Goal: Task Accomplishment & Management: Use online tool/utility

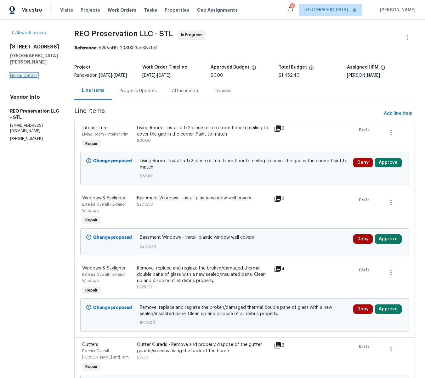
click at [15, 77] on link "Home details" at bounding box center [23, 76] width 27 height 4
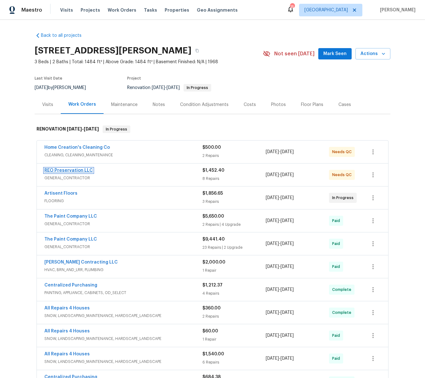
scroll to position [1, 0]
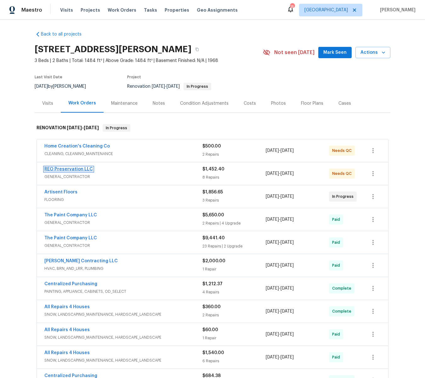
click at [57, 170] on link "REO Preservation LLC" at bounding box center [68, 169] width 48 height 4
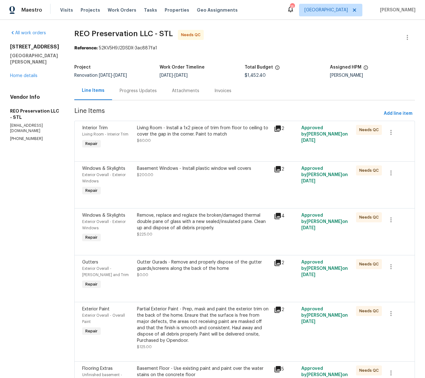
click at [188, 133] on div "Living Room - Install a 1x2 piece of trim from floor to ceiling to cover the ga…" at bounding box center [203, 131] width 133 height 13
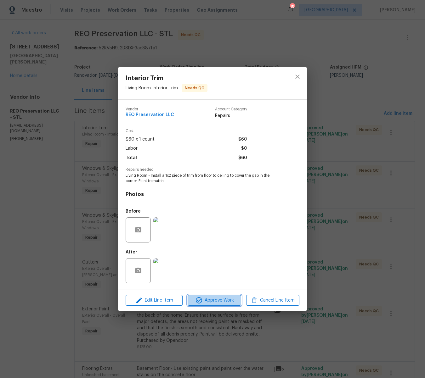
click at [219, 301] on span "Approve Work" at bounding box center [213, 301] width 49 height 8
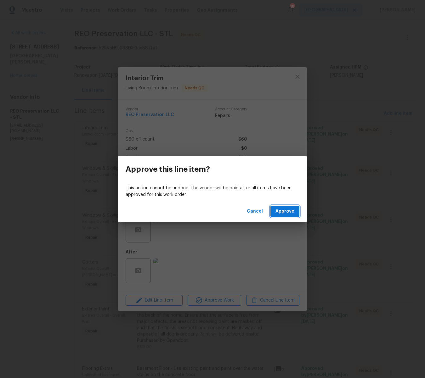
click at [286, 211] on span "Approve" at bounding box center [284, 212] width 19 height 8
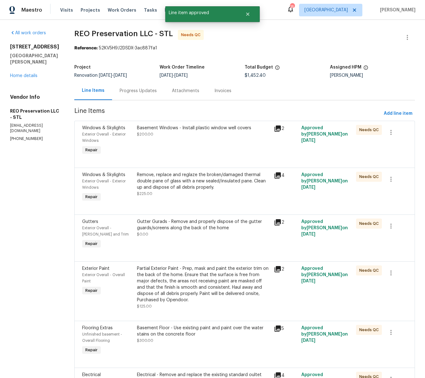
click at [184, 126] on div "Basement Windows - Install plastic window well covers" at bounding box center [203, 128] width 133 height 6
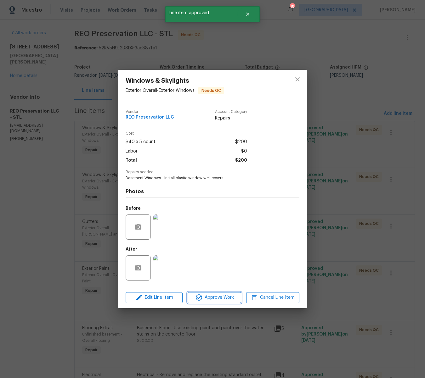
click at [217, 297] on span "Approve Work" at bounding box center [213, 298] width 49 height 8
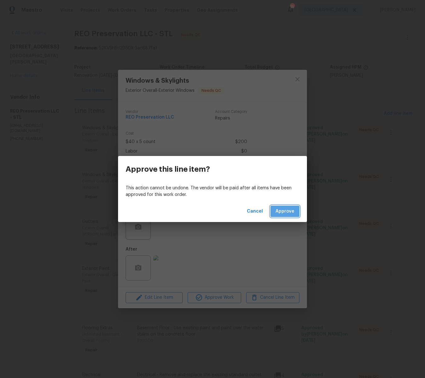
click at [276, 212] on span "Approve" at bounding box center [284, 212] width 19 height 8
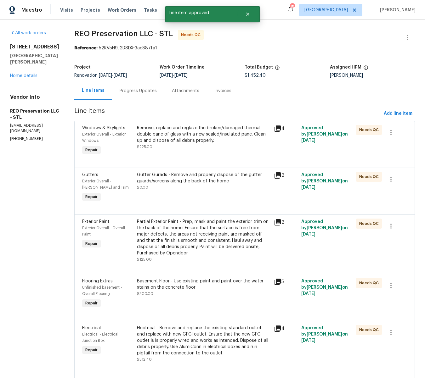
click at [171, 132] on div "Remove, replace and reglaze the broken/damaged thermal double pane of glass wit…" at bounding box center [203, 134] width 133 height 19
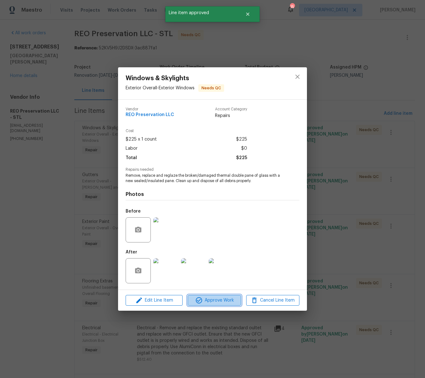
click at [211, 300] on span "Approve Work" at bounding box center [213, 301] width 49 height 8
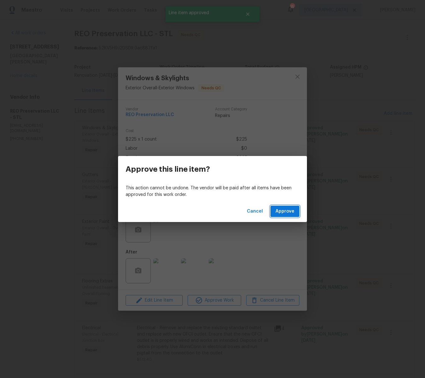
click at [272, 211] on button "Approve" at bounding box center [284, 212] width 29 height 12
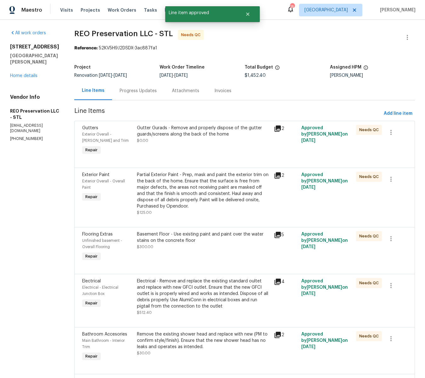
click at [171, 127] on div "Gutter Gurads - Remove and properly dispose of the gutter guards/screens along …" at bounding box center [203, 131] width 133 height 13
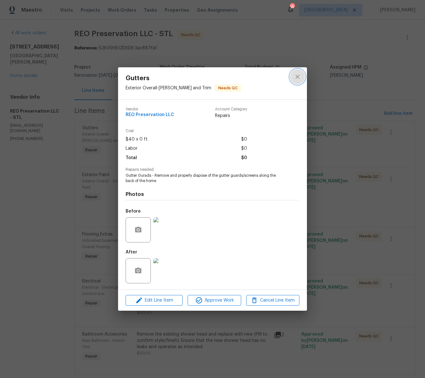
click at [299, 77] on icon "close" at bounding box center [297, 77] width 8 height 8
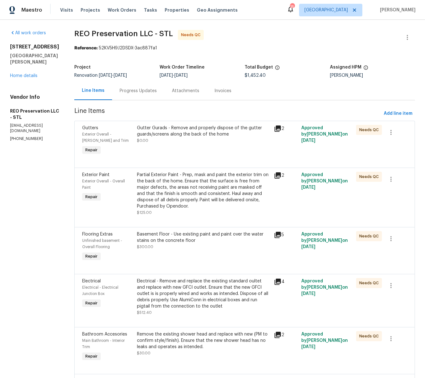
click at [200, 196] on div "Partial Exterior Paint - Prep, mask and paint the exterior trim on the back of …" at bounding box center [203, 191] width 133 height 38
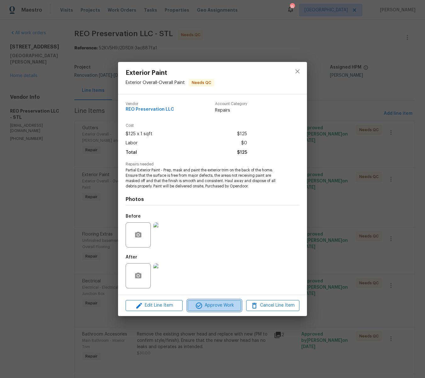
click at [227, 304] on span "Approve Work" at bounding box center [213, 306] width 49 height 8
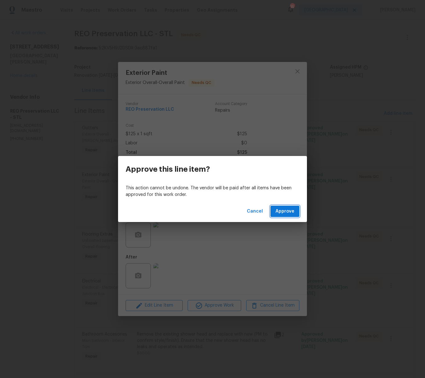
click at [290, 212] on span "Approve" at bounding box center [284, 212] width 19 height 8
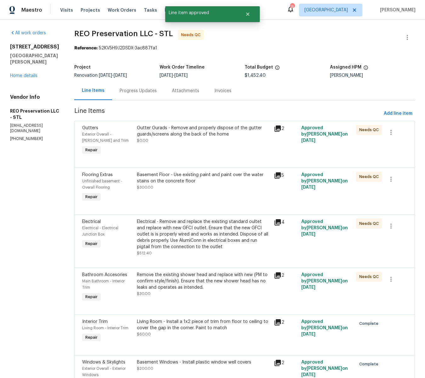
click at [177, 134] on div "Gutter Gurads - Remove and properly dispose of the gutter guards/screens along …" at bounding box center [203, 131] width 133 height 13
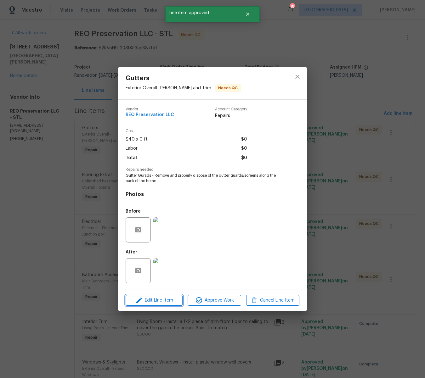
click at [160, 302] on span "Edit Line Item" at bounding box center [153, 301] width 53 height 8
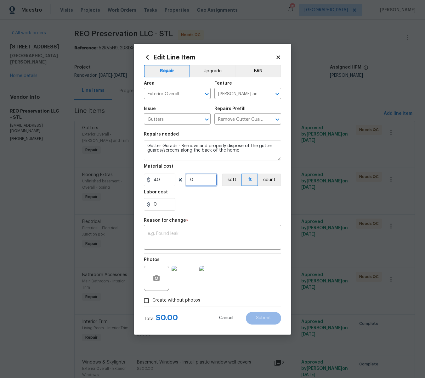
click at [198, 182] on input "0" at bounding box center [200, 180] width 31 height 13
type input "1"
click at [259, 292] on div "Photos" at bounding box center [212, 274] width 137 height 41
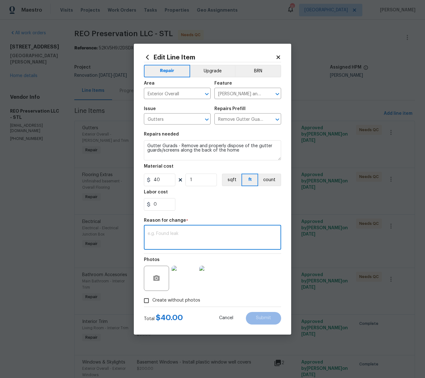
click at [178, 241] on textarea at bounding box center [212, 237] width 130 height 13
type textarea "qty"
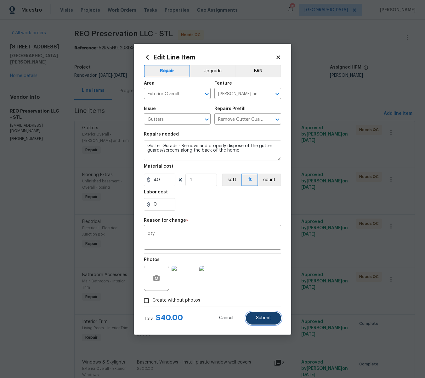
click at [269, 321] on button "Submit" at bounding box center [263, 318] width 35 height 13
type input "0"
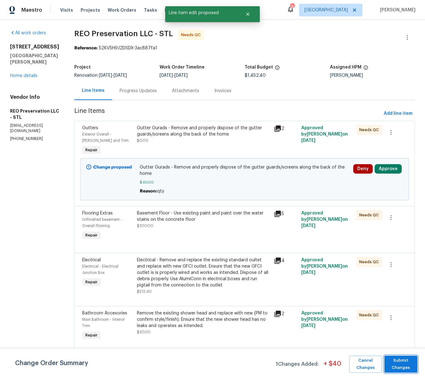
click at [397, 367] on span "Submit Changes" at bounding box center [400, 364] width 27 height 14
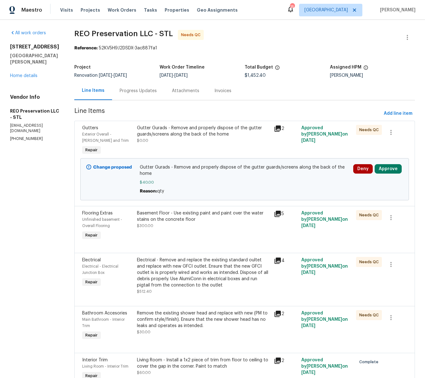
click at [170, 210] on div "Basement Floor - Use existing paint and paint over the water stains on the conc…" at bounding box center [203, 216] width 133 height 13
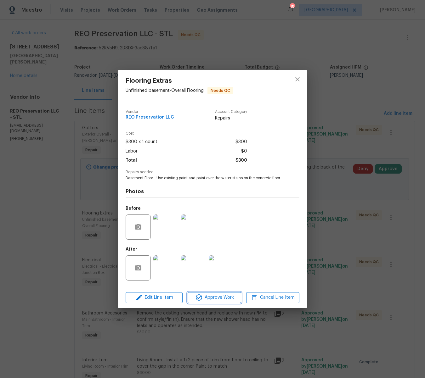
click at [229, 299] on span "Approve Work" at bounding box center [213, 298] width 49 height 8
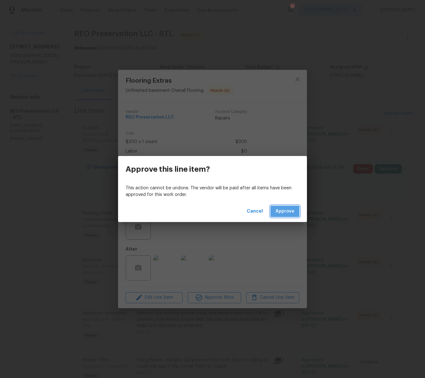
click at [285, 212] on span "Approve" at bounding box center [284, 212] width 19 height 8
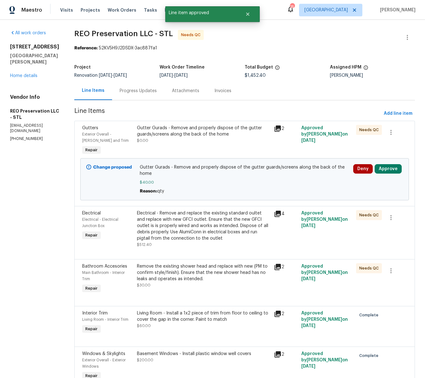
click at [189, 212] on div "Electrical - Remove and replace the existing standard oultet and replace with n…" at bounding box center [203, 225] width 133 height 31
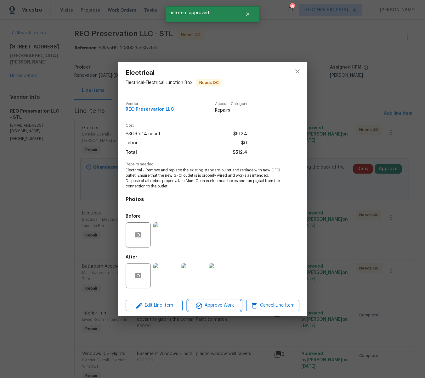
click at [231, 304] on span "Approve Work" at bounding box center [213, 306] width 49 height 8
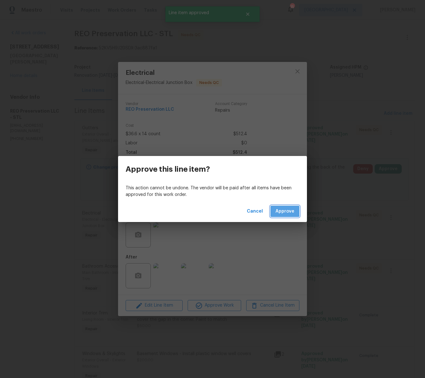
click at [277, 209] on span "Approve" at bounding box center [284, 212] width 19 height 8
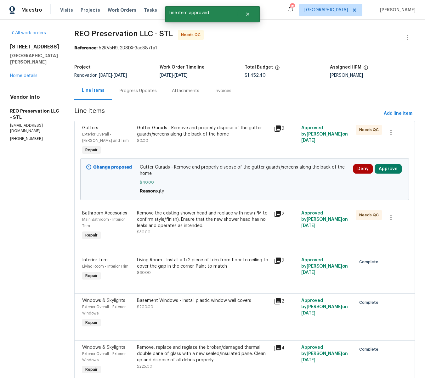
click at [211, 210] on div "Remove the existing shower head and replace with new (PM to confirm style/finis…" at bounding box center [203, 219] width 133 height 19
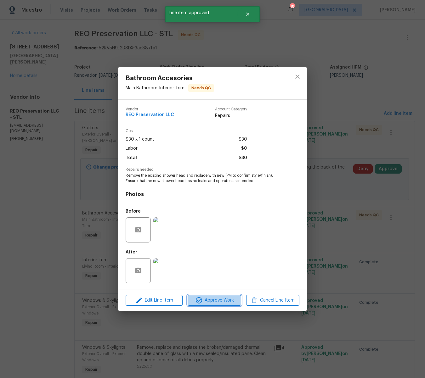
click at [215, 300] on span "Approve Work" at bounding box center [213, 301] width 49 height 8
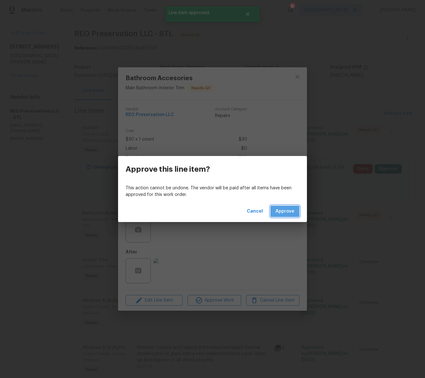
click at [286, 215] on span "Approve" at bounding box center [284, 212] width 19 height 8
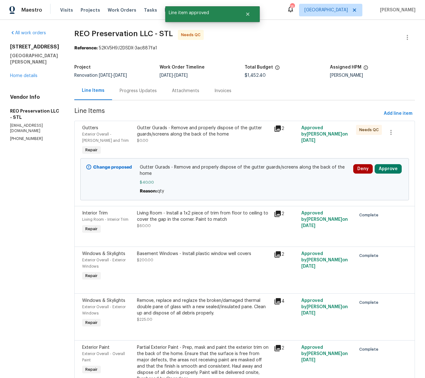
scroll to position [3, 0]
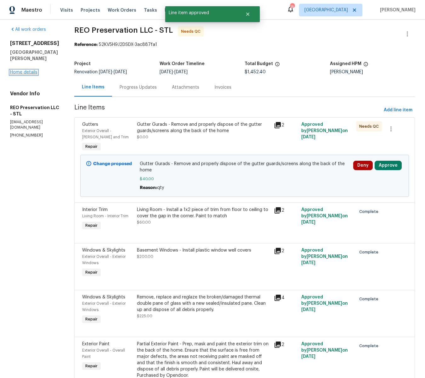
click at [20, 72] on link "Home details" at bounding box center [23, 72] width 27 height 4
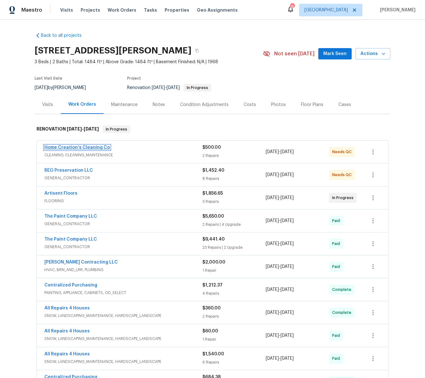
click at [74, 148] on link "Home Creation's Cleaning Co" at bounding box center [76, 147] width 65 height 4
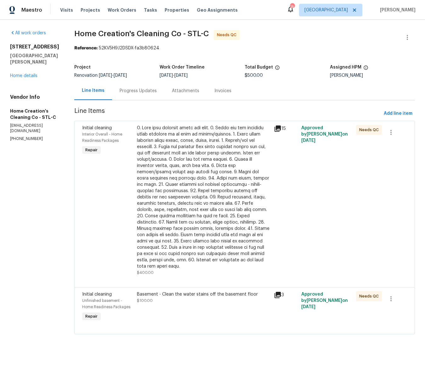
click at [200, 155] on div at bounding box center [203, 197] width 133 height 145
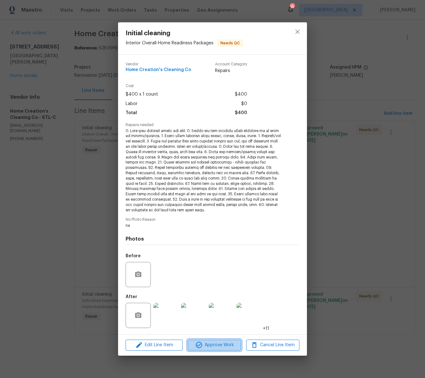
click at [216, 345] on span "Approve Work" at bounding box center [213, 345] width 49 height 8
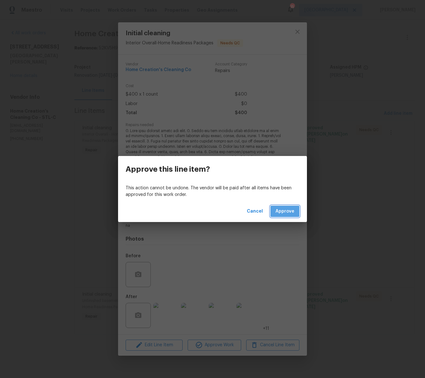
click at [293, 207] on button "Approve" at bounding box center [284, 212] width 29 height 12
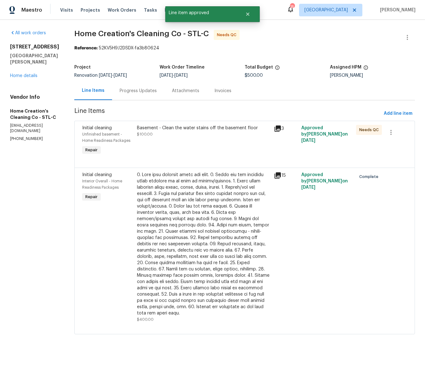
click at [182, 125] on div "Basement - Clean the water stains off the basement floor" at bounding box center [203, 128] width 133 height 6
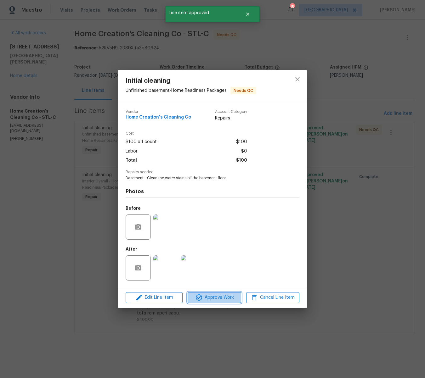
click at [224, 299] on span "Approve Work" at bounding box center [213, 298] width 49 height 8
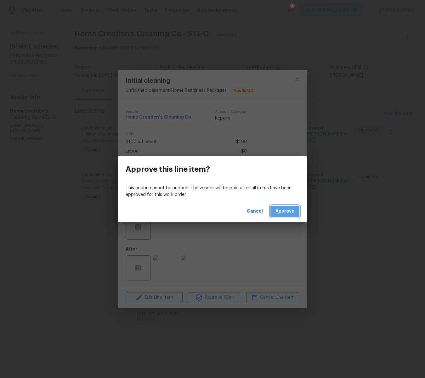
click at [289, 211] on span "Approve" at bounding box center [284, 212] width 19 height 8
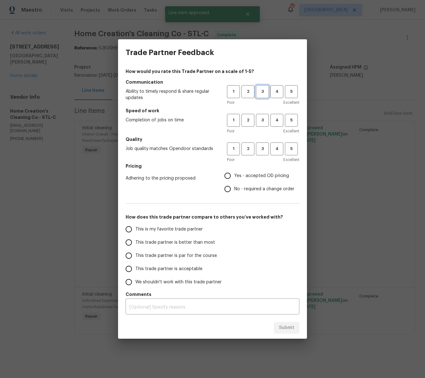
click at [259, 91] on span "3" at bounding box center [262, 91] width 12 height 7
click at [262, 119] on span "3" at bounding box center [262, 120] width 12 height 7
click at [248, 152] on span "2" at bounding box center [248, 148] width 12 height 7
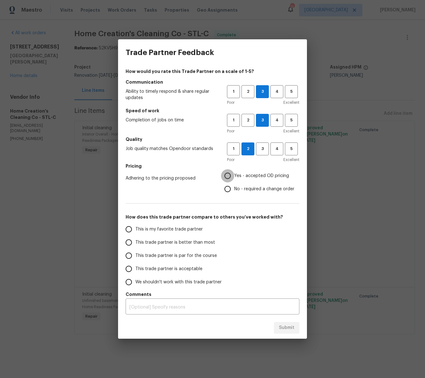
click at [229, 174] on input "Yes - accepted OD pricing" at bounding box center [227, 175] width 13 height 13
radio input "true"
click at [131, 242] on input "This trade partner is better than most" at bounding box center [128, 242] width 13 height 13
click at [286, 327] on span "Submit" at bounding box center [286, 328] width 15 height 8
radio input "true"
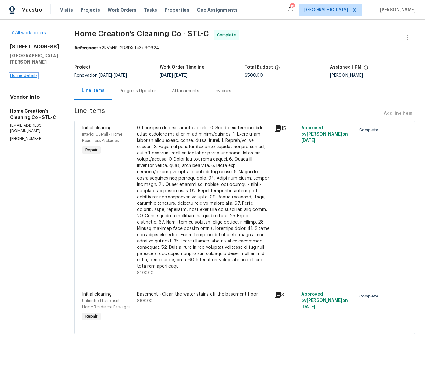
click at [23, 75] on link "Home details" at bounding box center [23, 76] width 27 height 4
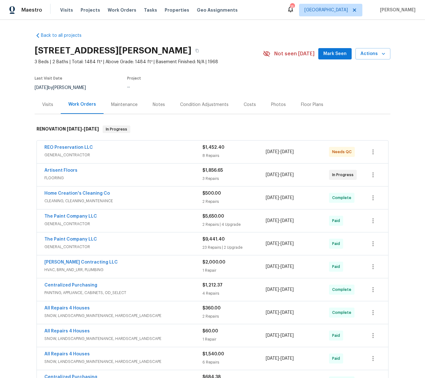
click at [215, 171] on span "$1,856.65" at bounding box center [212, 170] width 20 height 4
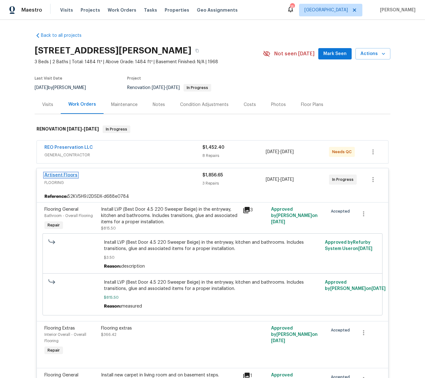
click at [49, 174] on link "Artisent Floors" at bounding box center [60, 175] width 33 height 4
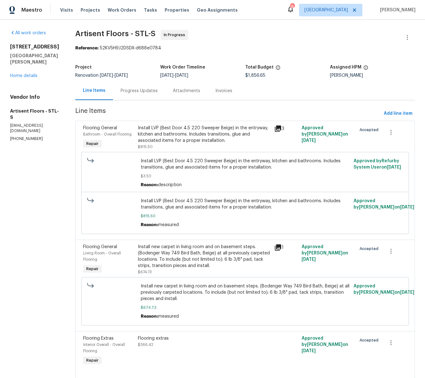
click at [140, 90] on div "Progress Updates" at bounding box center [138, 91] width 37 height 6
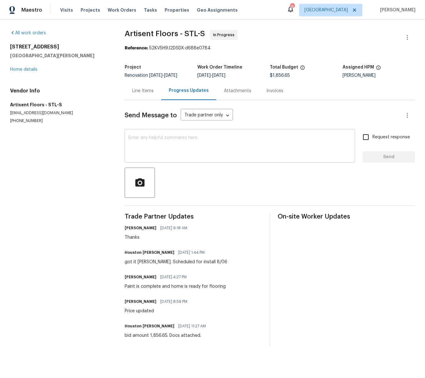
click at [158, 139] on textarea at bounding box center [239, 147] width 223 height 22
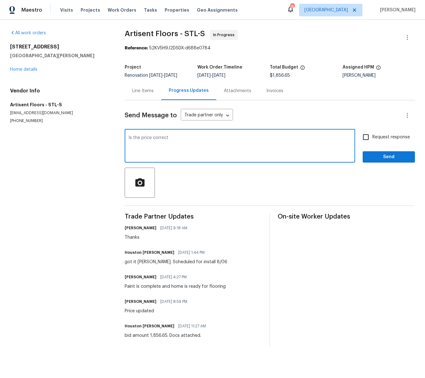
type textarea "Is the price correct"
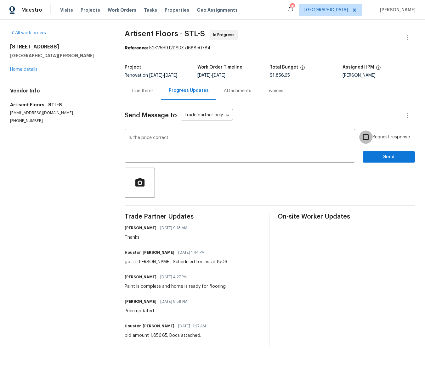
drag, startPoint x: 365, startPoint y: 139, endPoint x: 367, endPoint y: 142, distance: 3.2
click at [365, 139] on input "Request response" at bounding box center [365, 136] width 13 height 13
checkbox input "true"
click at [386, 158] on span "Send" at bounding box center [388, 157] width 42 height 8
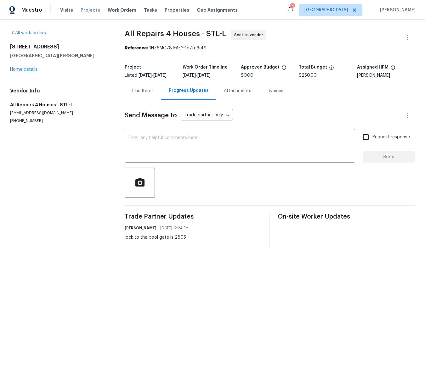
click at [84, 10] on span "Projects" at bounding box center [90, 10] width 19 height 6
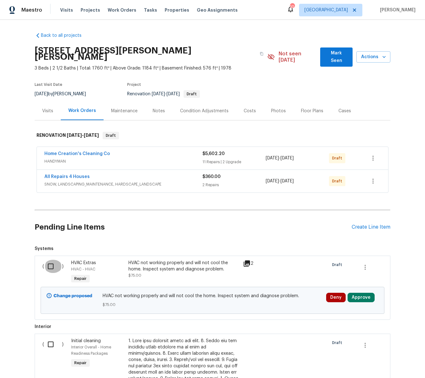
click at [52, 260] on input "checkbox" at bounding box center [53, 266] width 18 height 13
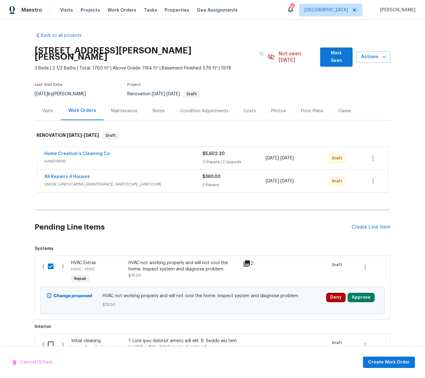
scroll to position [0, 0]
click at [395, 361] on span "Create Work Order" at bounding box center [389, 362] width 42 height 8
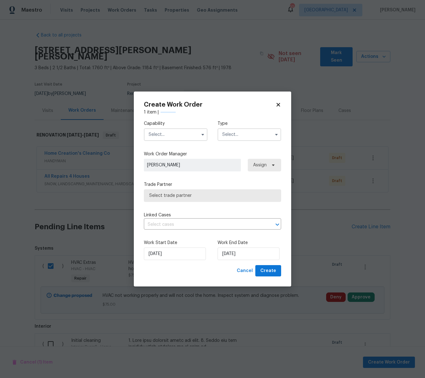
checkbox input "false"
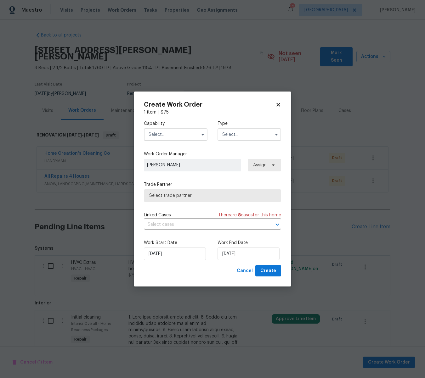
click at [174, 136] on input "text" at bounding box center [176, 134] width 64 height 13
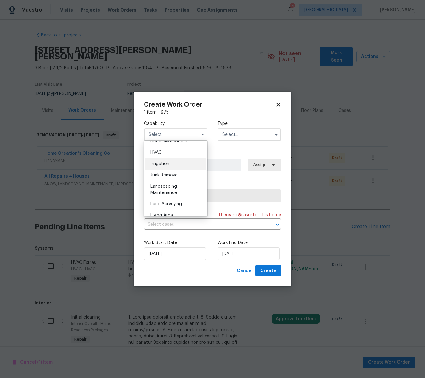
scroll to position [376, 0]
click at [160, 152] on span "HVAC" at bounding box center [155, 151] width 11 height 4
type input "HVAC"
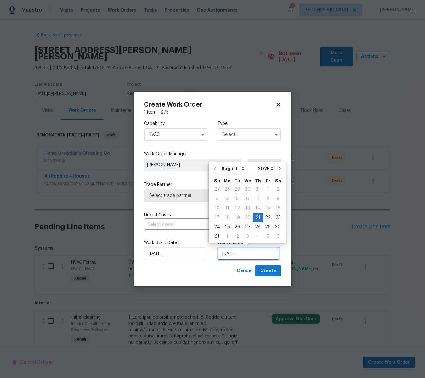
click at [249, 259] on input "8/21/2025" at bounding box center [248, 253] width 62 height 13
click at [224, 225] on div "25" at bounding box center [227, 227] width 10 height 9
type input "8/25/2025"
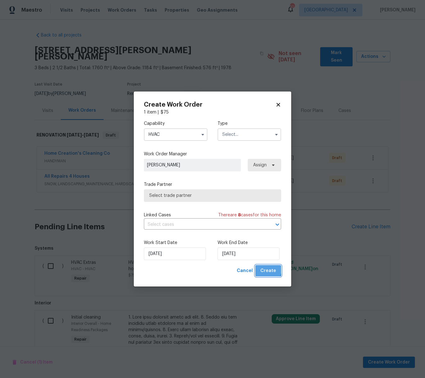
click at [266, 270] on span "Create" at bounding box center [268, 271] width 16 height 8
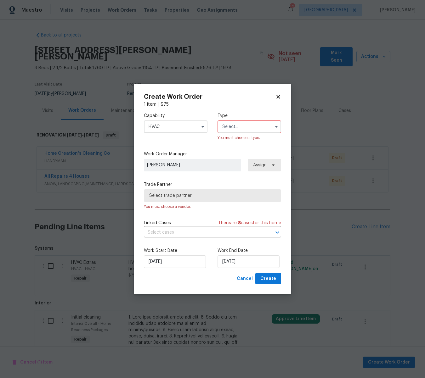
click at [227, 127] on input "text" at bounding box center [249, 126] width 64 height 13
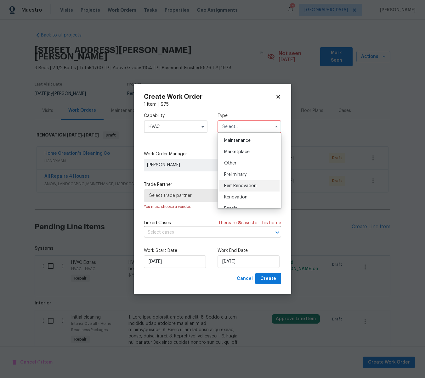
scroll to position [102, 0]
click at [240, 196] on span "Renovation" at bounding box center [235, 196] width 23 height 4
type input "Renovation"
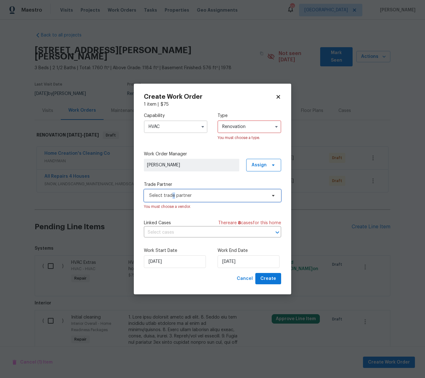
click at [173, 193] on span "Select trade partner" at bounding box center [207, 195] width 117 height 6
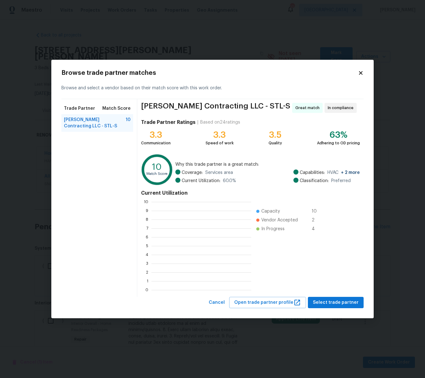
scroll to position [88, 100]
click at [350, 304] on span "Select trade partner" at bounding box center [336, 303] width 46 height 8
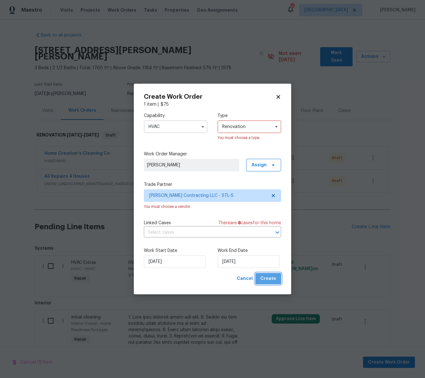
click at [271, 282] on span "Create" at bounding box center [268, 279] width 16 height 8
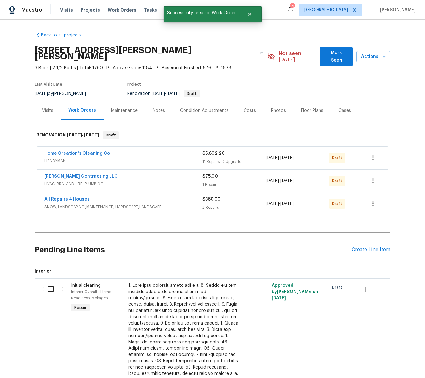
scroll to position [2, 0]
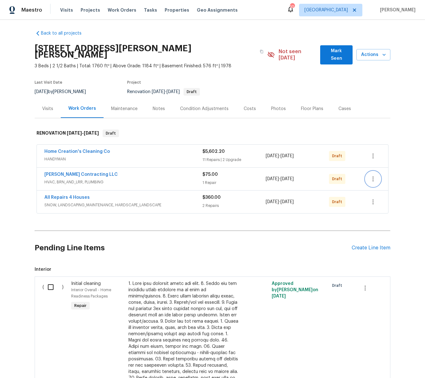
click at [374, 175] on icon "button" at bounding box center [373, 179] width 8 height 8
click at [372, 175] on li "Send to Vendor" at bounding box center [387, 173] width 68 height 10
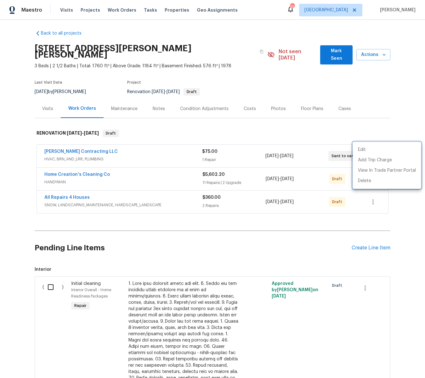
click at [49, 281] on div at bounding box center [212, 189] width 425 height 378
click at [50, 281] on input "checkbox" at bounding box center [53, 286] width 18 height 13
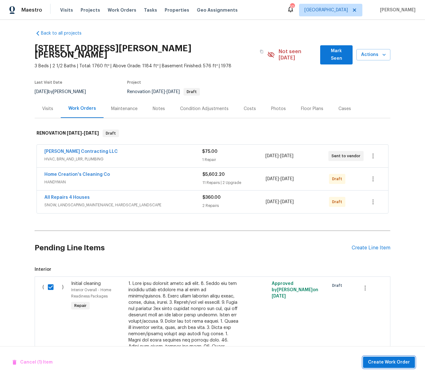
click at [394, 362] on span "Create Work Order" at bounding box center [389, 362] width 42 height 8
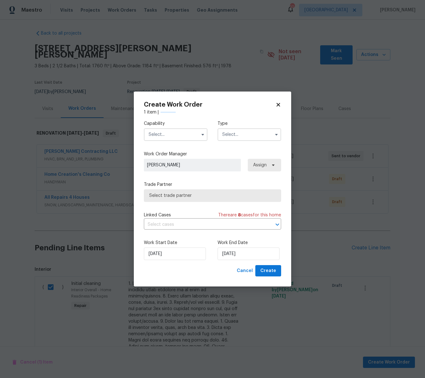
checkbox input "false"
click at [169, 134] on input "text" at bounding box center [176, 134] width 64 height 13
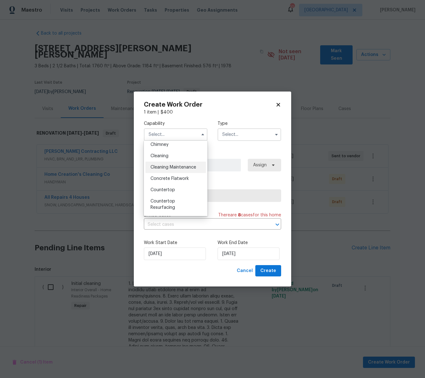
scroll to position [85, 0]
click at [159, 151] on span "Cleaning" at bounding box center [159, 153] width 18 height 4
type input "Cleaning"
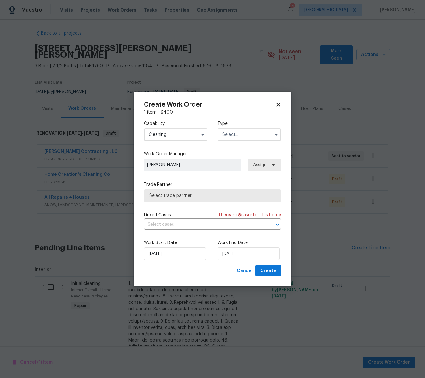
click at [230, 135] on input "text" at bounding box center [249, 134] width 64 height 13
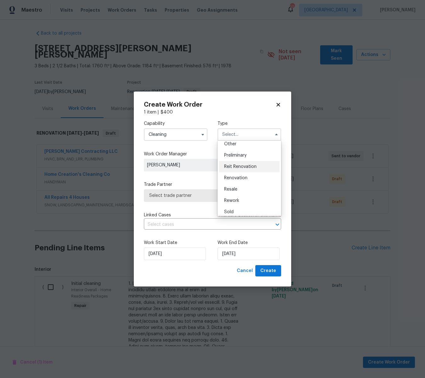
scroll to position [130, 0]
click at [238, 175] on span "Renovation" at bounding box center [235, 176] width 23 height 4
type input "Renovation"
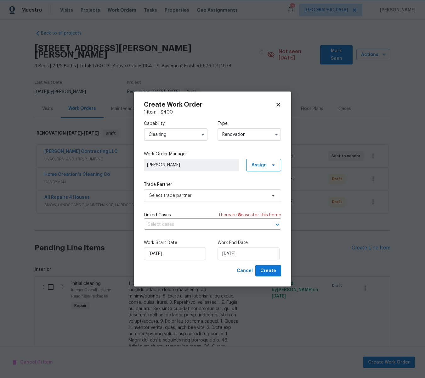
scroll to position [0, 0]
click at [173, 193] on span "Select trade partner" at bounding box center [207, 195] width 117 height 6
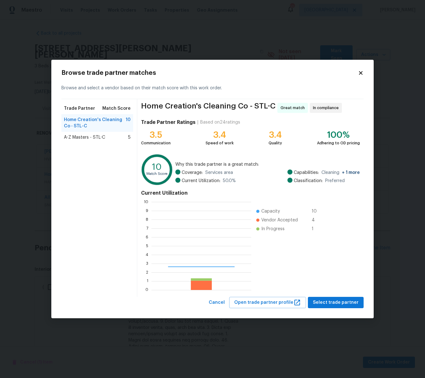
scroll to position [88, 100]
click at [333, 302] on span "Select trade partner" at bounding box center [336, 303] width 46 height 8
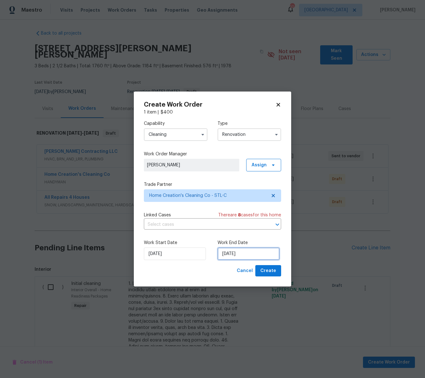
click at [257, 253] on input "[DATE]" at bounding box center [248, 253] width 62 height 13
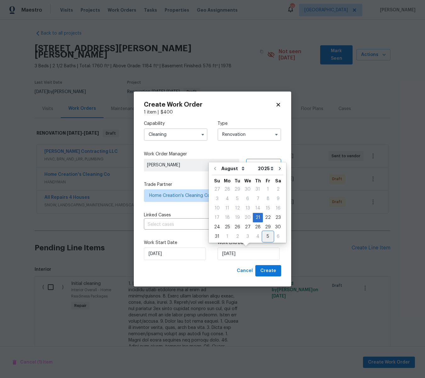
click at [266, 237] on div "5" at bounding box center [268, 236] width 10 height 9
type input "[DATE]"
select select "8"
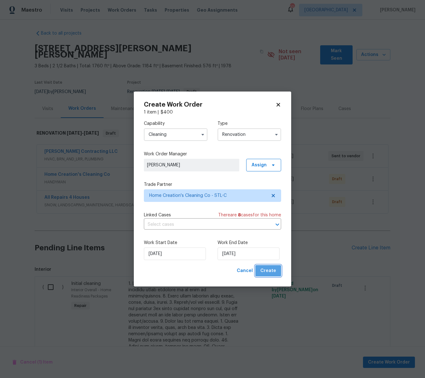
click at [274, 272] on span "Create" at bounding box center [268, 271] width 16 height 8
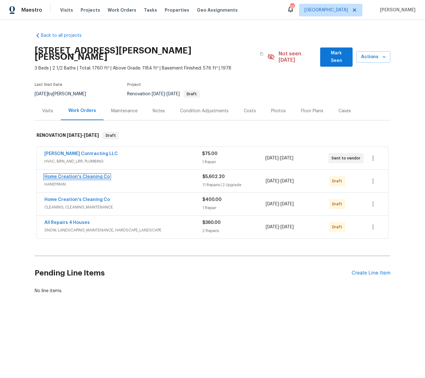
click at [104, 175] on link "Home Creation's Cleaning Co" at bounding box center [76, 177] width 65 height 4
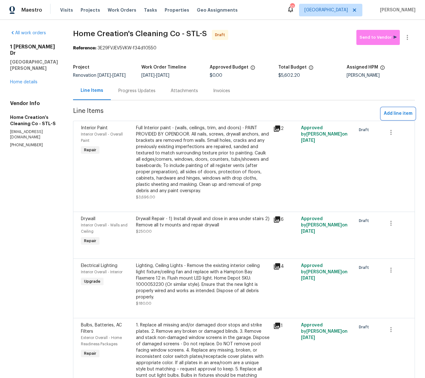
click at [393, 113] on span "Add line item" at bounding box center [397, 114] width 29 height 8
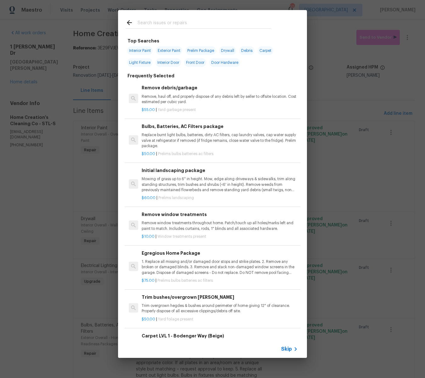
click at [155, 24] on input "text" at bounding box center [203, 23] width 133 height 9
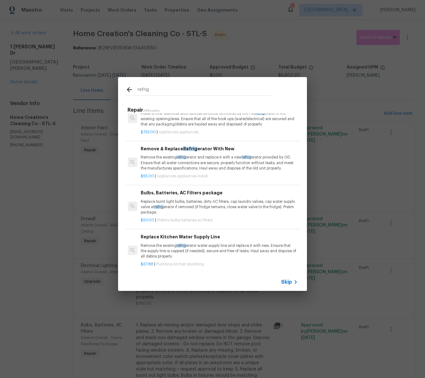
scroll to position [95, 1]
type input "refrig"
click at [218, 164] on p "Remove the existing refrig erator and replace it with a new refrig erator provi…" at bounding box center [219, 163] width 156 height 16
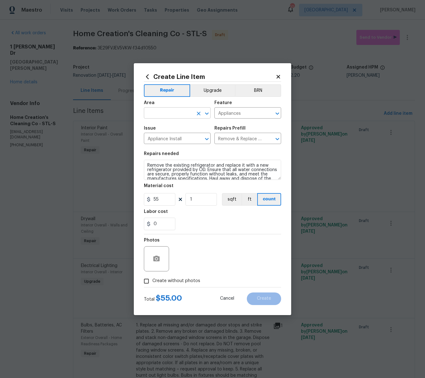
click at [159, 117] on input "text" at bounding box center [168, 114] width 49 height 10
click at [155, 129] on li "Kitchen" at bounding box center [177, 127] width 67 height 10
type input "Kitchen"
click at [218, 88] on button "Upgrade" at bounding box center [212, 90] width 45 height 13
click at [155, 258] on icon "button" at bounding box center [157, 259] width 8 height 8
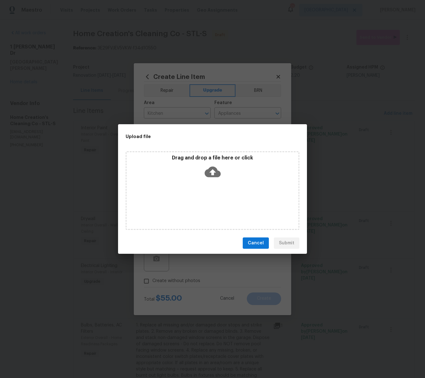
click at [206, 174] on icon at bounding box center [212, 172] width 16 height 11
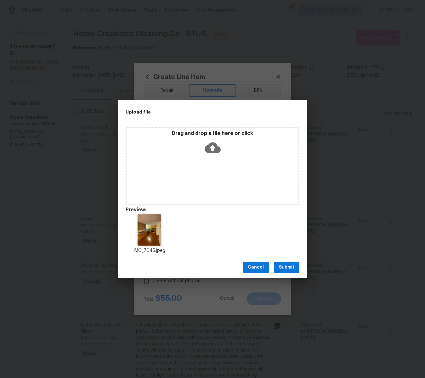
click at [291, 266] on span "Submit" at bounding box center [286, 268] width 15 height 8
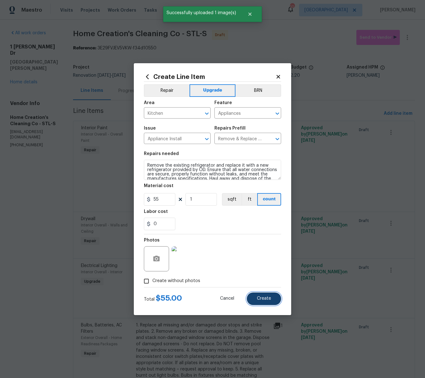
click at [272, 299] on button "Create" at bounding box center [264, 298] width 34 height 13
type input "0"
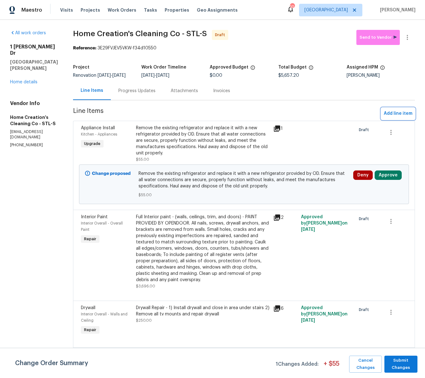
click at [397, 114] on span "Add line item" at bounding box center [397, 114] width 29 height 8
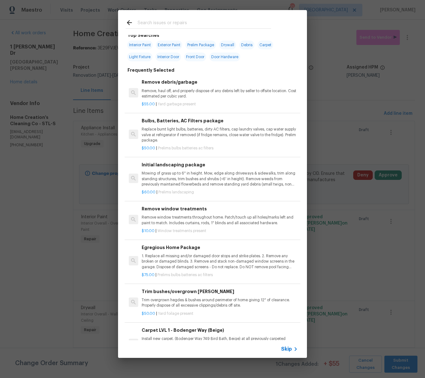
scroll to position [5, 0]
click at [169, 24] on input "text" at bounding box center [203, 23] width 133 height 9
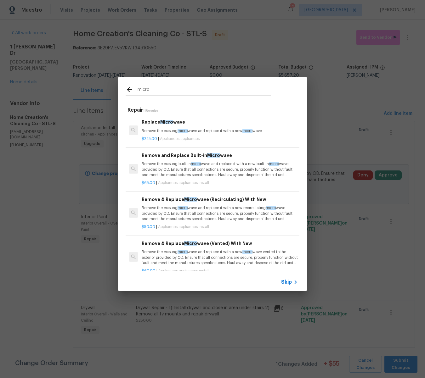
type input "micro"
click at [169, 164] on p "Remove the existing built-in micro wave and replace it with a new built-in micr…" at bounding box center [220, 169] width 156 height 16
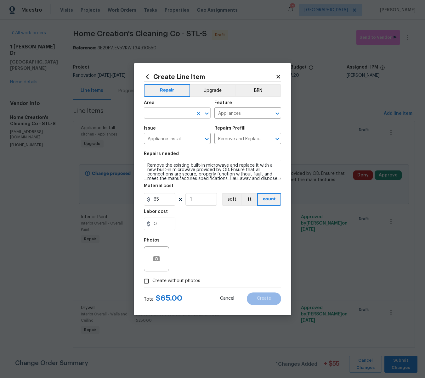
click at [163, 113] on input "text" at bounding box center [168, 114] width 49 height 10
click at [154, 126] on li "Kitchen" at bounding box center [177, 127] width 67 height 10
type input "Kitchen"
click at [156, 262] on icon "button" at bounding box center [157, 259] width 8 height 8
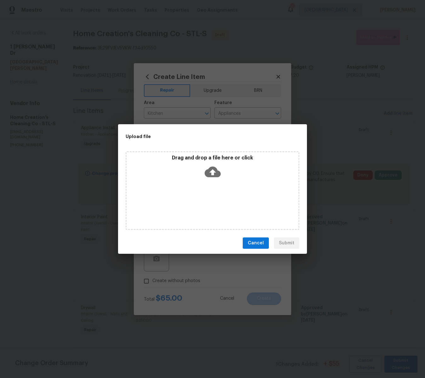
click at [214, 169] on icon at bounding box center [212, 172] width 16 height 11
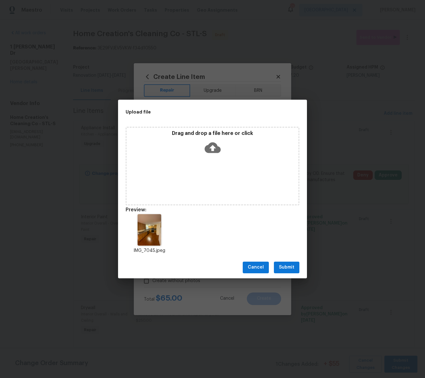
click at [291, 264] on span "Submit" at bounding box center [286, 268] width 15 height 8
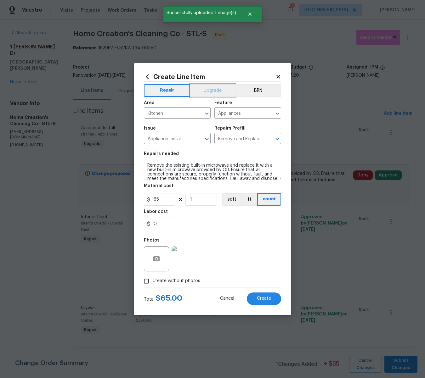
click at [209, 90] on button "Upgrade" at bounding box center [212, 90] width 45 height 13
click at [273, 301] on button "Create" at bounding box center [264, 298] width 34 height 13
type input "0"
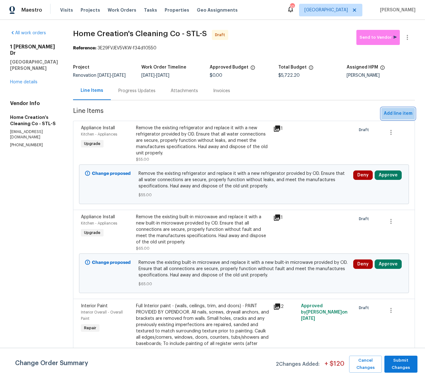
click at [393, 110] on span "Add line item" at bounding box center [397, 114] width 29 height 8
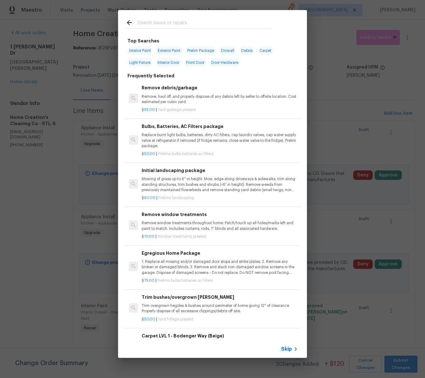
click at [176, 22] on input "text" at bounding box center [203, 23] width 133 height 9
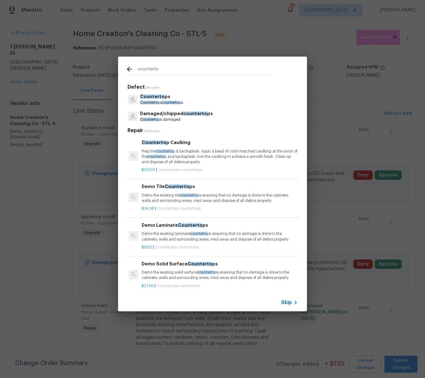
type input "counterto"
click at [167, 115] on p "Damaged/chipped counterto ps" at bounding box center [176, 113] width 73 height 7
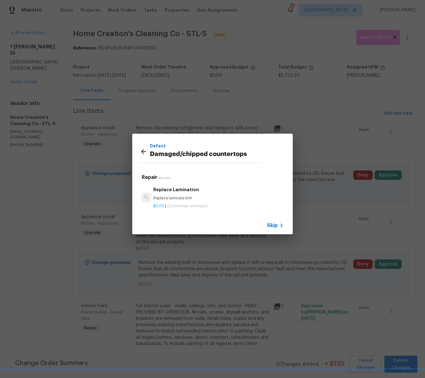
click at [268, 223] on span "Skip" at bounding box center [272, 225] width 11 height 6
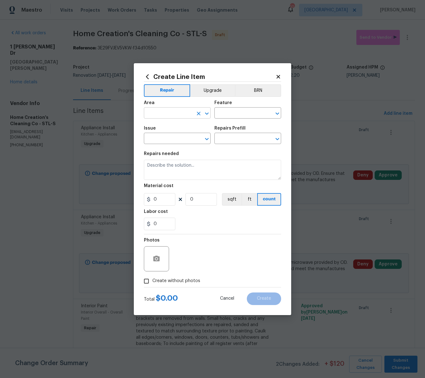
click at [176, 113] on input "text" at bounding box center [168, 114] width 49 height 10
click at [165, 126] on li "Kitchen" at bounding box center [177, 127] width 67 height 10
type input "Kitchen"
click at [230, 112] on input "text" at bounding box center [238, 114] width 49 height 10
click at [230, 142] on li "Countertops" at bounding box center [247, 142] width 67 height 10
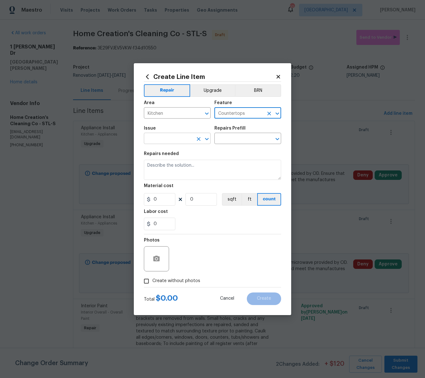
type input "Countertops"
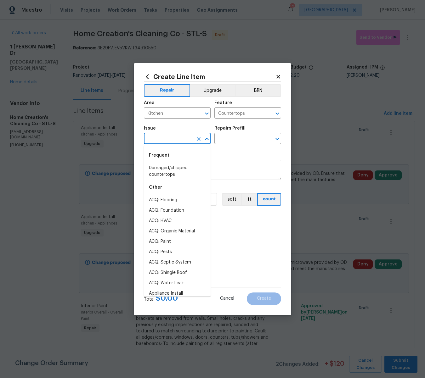
click at [183, 139] on input "text" at bounding box center [168, 139] width 49 height 10
click at [162, 168] on li "Damaged/chipped countertops" at bounding box center [177, 171] width 67 height 17
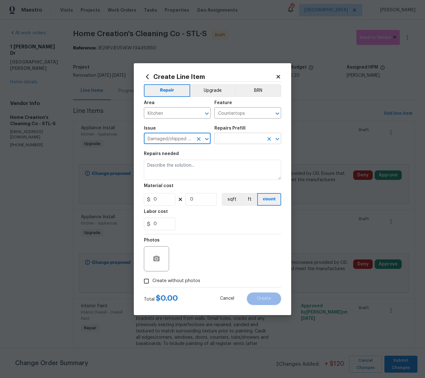
click at [223, 137] on input "text" at bounding box center [238, 139] width 49 height 10
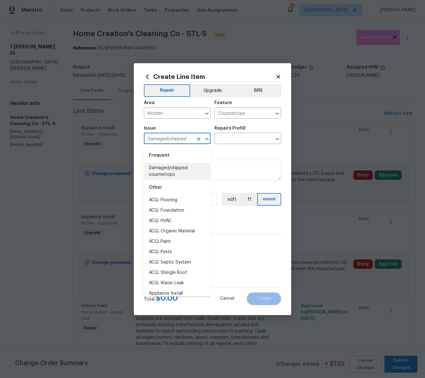
click at [189, 140] on input "Damaged/chipped countertops" at bounding box center [168, 139] width 49 height 10
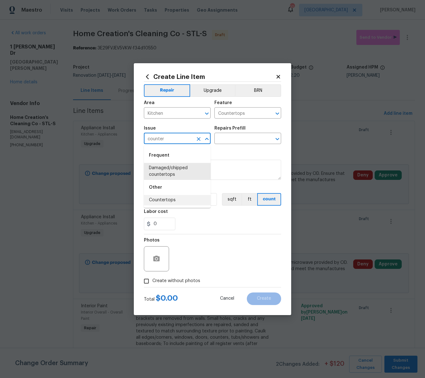
click at [164, 201] on li "Countertops" at bounding box center [177, 200] width 67 height 10
type input "Countertops"
click at [235, 141] on input "text" at bounding box center [238, 139] width 49 height 10
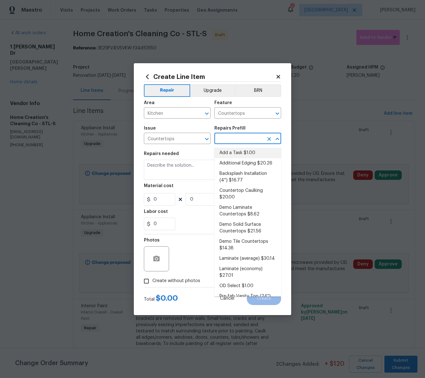
click at [236, 153] on li "Add a Task $1.00" at bounding box center [247, 153] width 67 height 10
type input "Add a Task $1.00"
type textarea "HPM to detail"
type input "1"
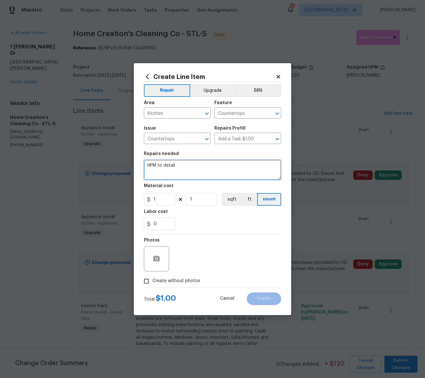
drag, startPoint x: 194, startPoint y: 166, endPoint x: 132, endPoint y: 164, distance: 62.0
click at [133, 164] on div "Create Line Item Repair Upgrade BRN Area Kitchen ​ Feature Countertops ​ Issue …" at bounding box center [212, 189] width 425 height 378
type textarea "C"
click at [147, 169] on textarea "Kitchen Countertop - 1) Remove and haul away the existing countertop" at bounding box center [212, 170] width 137 height 20
click at [214, 171] on textarea "Kitchen Countertop - 1) Remove and haul away the existing butcher block counter…" at bounding box center [212, 170] width 137 height 20
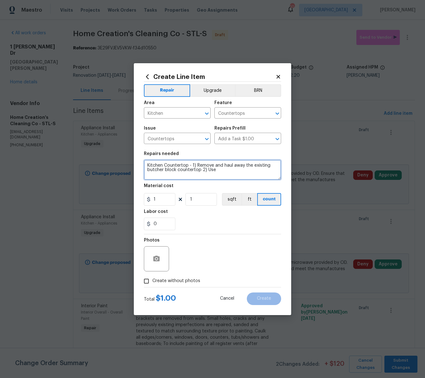
paste textarea "Rust-Oleum 384964 Home Marble Countertop Coating Kit, 72 fl oz, White"
drag, startPoint x: 181, startPoint y: 177, endPoint x: 222, endPoint y: 180, distance: 41.4
click at [183, 177] on textarea "Kitchen Countertop - 1) Remove and haul away the existing butcher block counter…" at bounding box center [212, 170] width 137 height 20
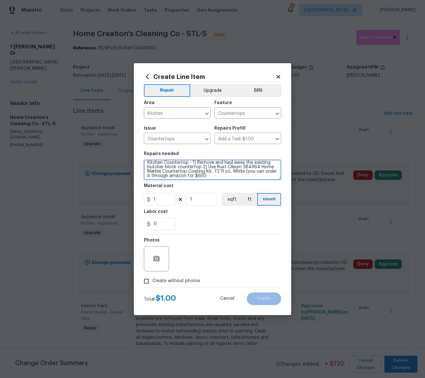
click at [202, 166] on textarea "Kitchen Countertop - 1) Remove and haul away the existing butcher block counter…" at bounding box center [212, 170] width 137 height 20
click at [223, 167] on textarea "Kitchen Countertop - 1) Remove and haul away the existing butcher block counter…" at bounding box center [212, 170] width 137 height 20
type textarea "Kitchen Countertop - 1) Remove and haul away the existing butcher block counter…"
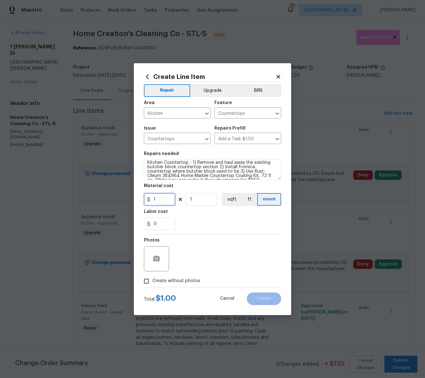
click at [165, 201] on input "1" at bounding box center [159, 199] width 31 height 13
type input "600"
click at [156, 256] on icon "button" at bounding box center [156, 259] width 6 height 6
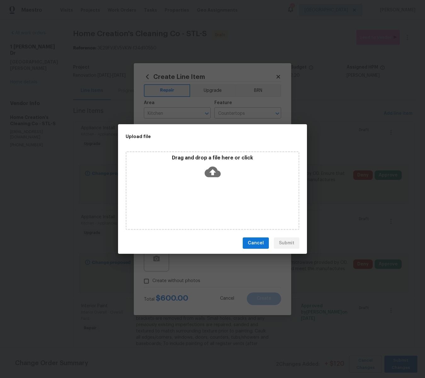
click at [211, 172] on icon at bounding box center [212, 172] width 16 height 16
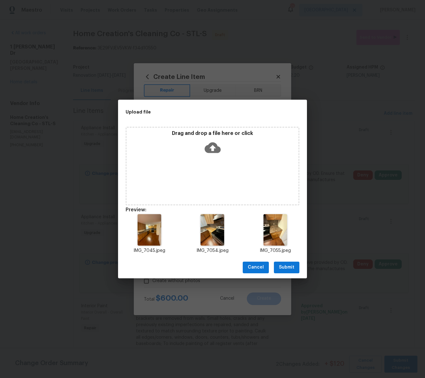
click at [287, 264] on span "Submit" at bounding box center [286, 268] width 15 height 8
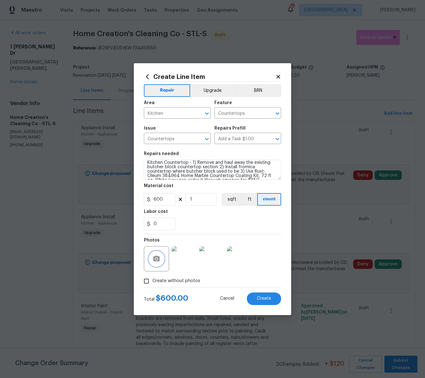
click at [158, 260] on icon "button" at bounding box center [156, 259] width 6 height 6
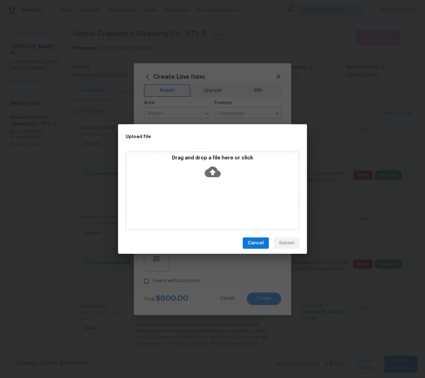
click at [207, 170] on icon at bounding box center [212, 172] width 16 height 11
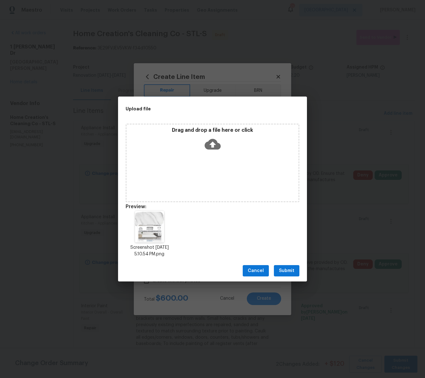
click at [295, 274] on button "Submit" at bounding box center [286, 271] width 25 height 12
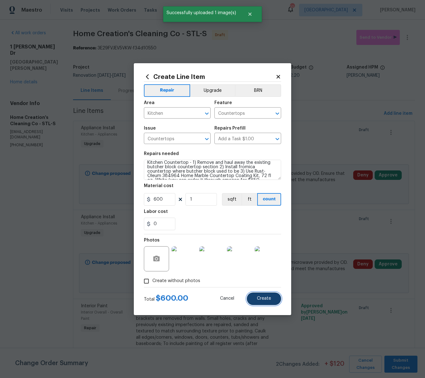
drag, startPoint x: 271, startPoint y: 302, endPoint x: 268, endPoint y: 301, distance: 3.2
click at [270, 301] on button "Create" at bounding box center [264, 298] width 34 height 13
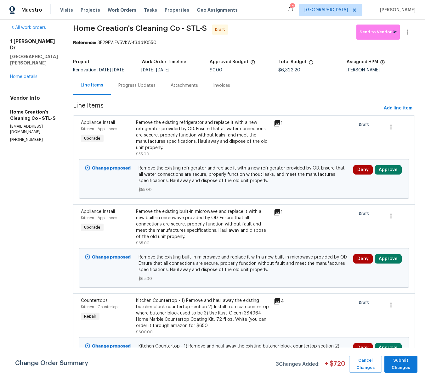
scroll to position [2, 0]
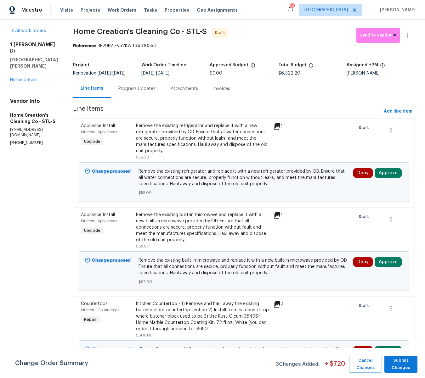
click at [195, 306] on div "Kitchen Countertop - 1) Remove and haul away the existing butcher block counter…" at bounding box center [203, 316] width 134 height 31
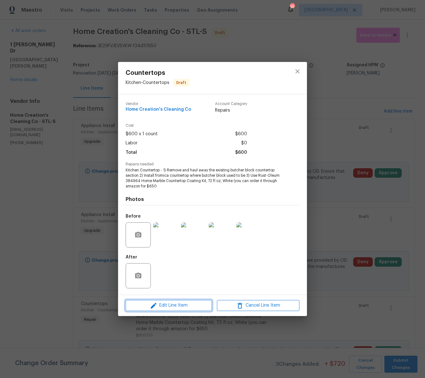
click at [186, 307] on span "Edit Line Item" at bounding box center [168, 306] width 82 height 8
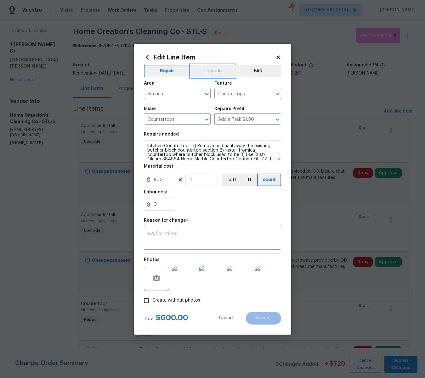
click at [215, 70] on button "Upgrade" at bounding box center [212, 71] width 45 height 13
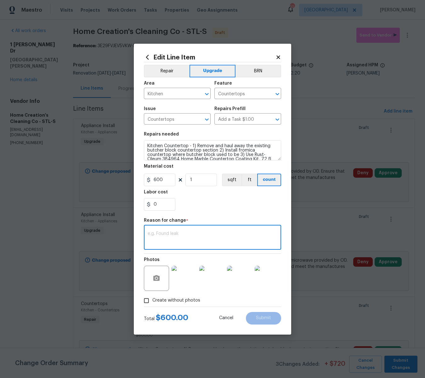
click at [178, 237] on textarea at bounding box center [212, 237] width 130 height 13
type textarea "upgrade"
click at [261, 321] on button "Submit" at bounding box center [263, 318] width 35 height 13
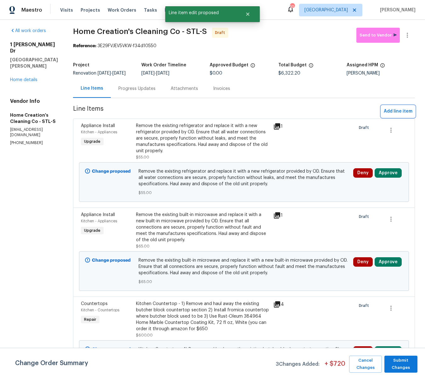
click at [395, 110] on span "Add line item" at bounding box center [397, 112] width 29 height 8
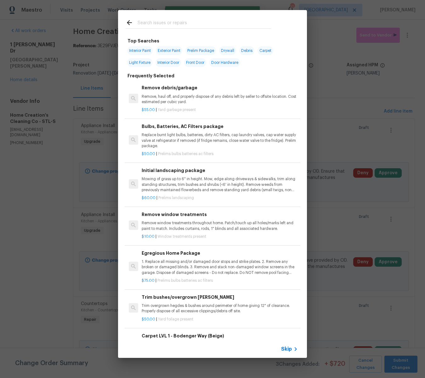
click at [169, 22] on input "text" at bounding box center [203, 23] width 133 height 9
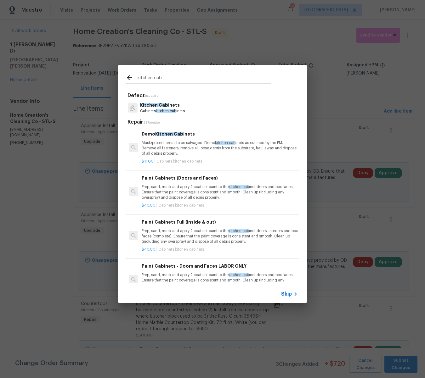
type input "kitchen cab"
click at [152, 107] on span "Kitchen Cab" at bounding box center [154, 105] width 28 height 4
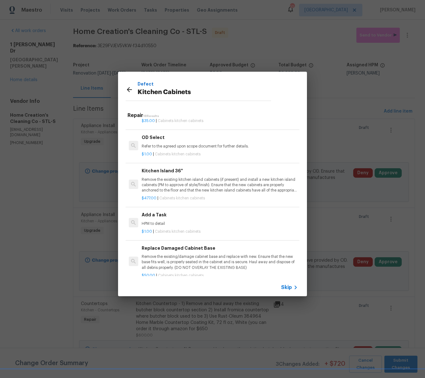
scroll to position [609, 0]
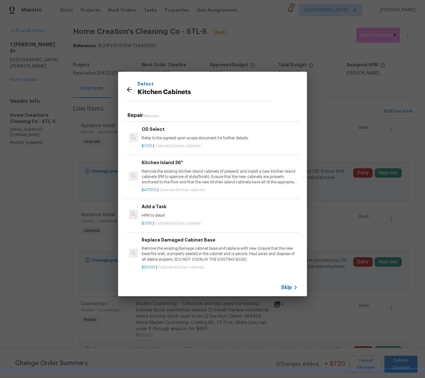
click at [155, 206] on h6 "Add a Task" at bounding box center [220, 206] width 156 height 7
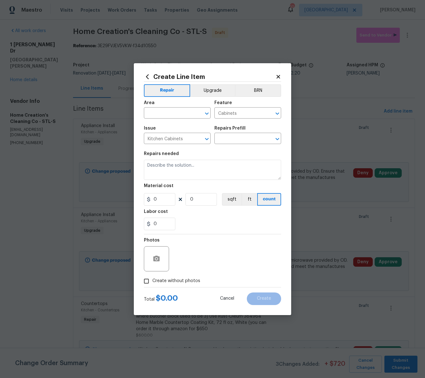
type textarea "HPM to detail"
type input "1"
type input "Add a Task $1.00"
type input "1"
click at [165, 112] on input "text" at bounding box center [168, 114] width 49 height 10
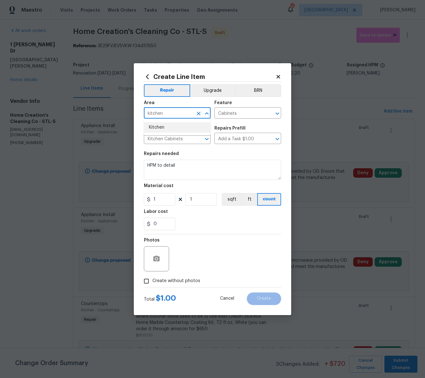
click at [157, 126] on li "Kitchen" at bounding box center [177, 127] width 67 height 10
type input "Kitchen"
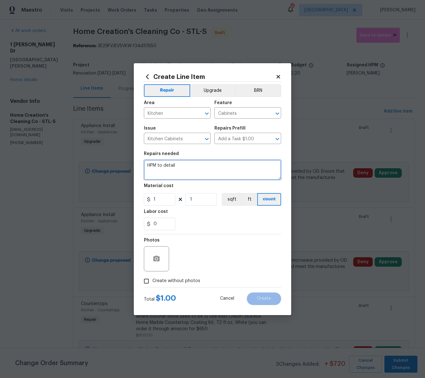
drag, startPoint x: 178, startPoint y: 166, endPoint x: 142, endPoint y: 167, distance: 36.2
click at [142, 167] on div "Create Line Item Repair Upgrade BRN Area Kitchen ​ Feature Cabinets ​ Issue Kit…" at bounding box center [212, 189] width 157 height 252
click at [180, 171] on textarea "Kitchen Cabinet - Move the cabinet above the stove so the top is lined up witht…" at bounding box center [212, 170] width 137 height 20
type textarea "Kitchen Cabinet - Move the cabinet above the stove so the top is lined up with …"
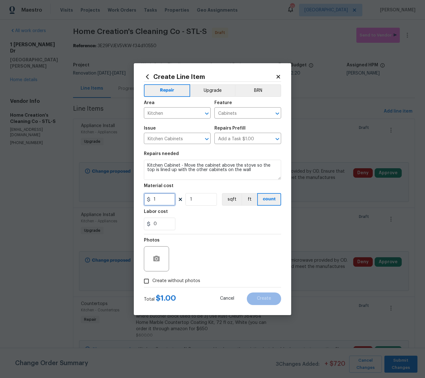
click at [165, 202] on input "1" at bounding box center [159, 199] width 31 height 13
type input "50"
click at [157, 257] on icon "button" at bounding box center [156, 259] width 6 height 6
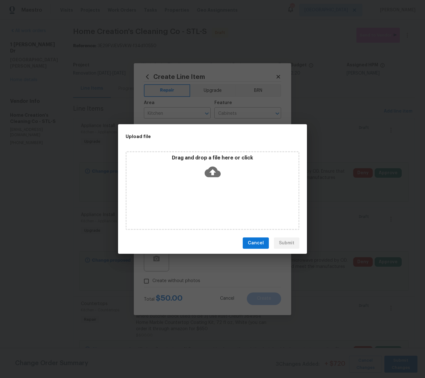
click at [214, 169] on icon at bounding box center [212, 172] width 16 height 11
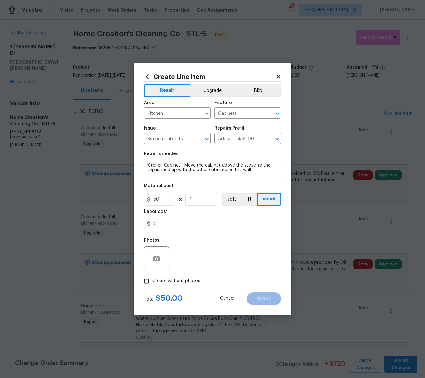
scroll to position [2, 0]
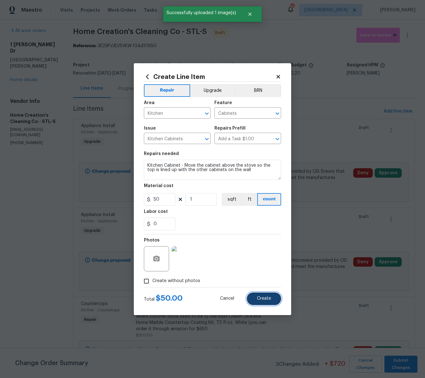
click at [270, 302] on button "Create" at bounding box center [264, 298] width 34 height 13
type input "0"
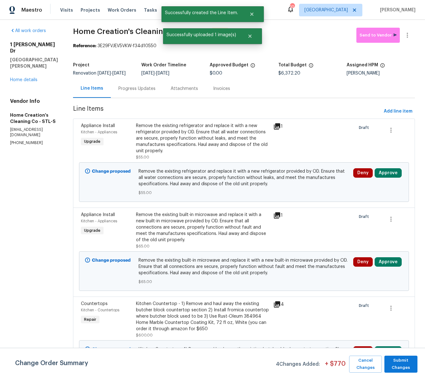
scroll to position [0, 0]
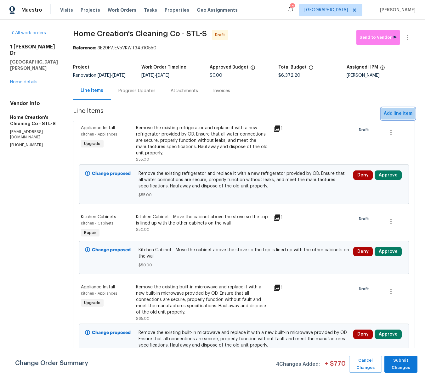
click at [403, 111] on span "Add line item" at bounding box center [397, 114] width 29 height 8
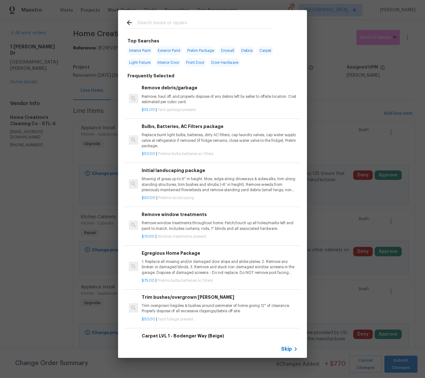
scroll to position [0, 0]
click at [142, 24] on input "text" at bounding box center [203, 23] width 133 height 9
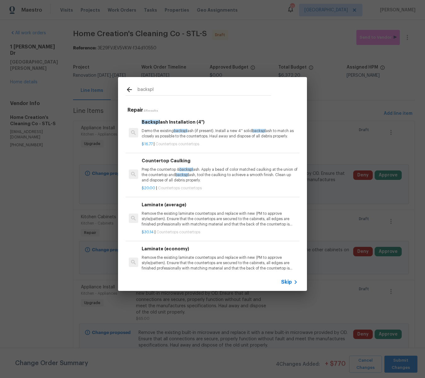
scroll to position [0, 0]
type input "backspl"
click at [156, 129] on p "Demo the existing backspl ash (if present). Install a new 4'' solid backspl ash…" at bounding box center [220, 133] width 156 height 11
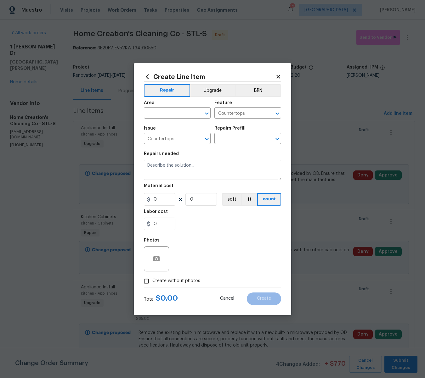
type input "Backsplash Installation (4'') $16.77"
type textarea "Demo the existing backsplash (if present). Install a new 4'' solid backsplash t…"
type input "16.77"
type input "1"
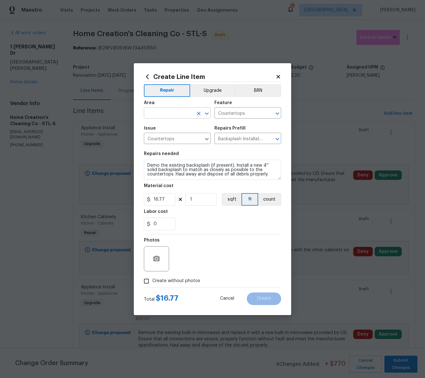
click at [164, 114] on input "text" at bounding box center [168, 114] width 49 height 10
click at [158, 128] on li "Kitchen" at bounding box center [177, 127] width 67 height 10
type input "Kitchen"
click at [148, 166] on textarea "Demo the existing backsplash (if present). Install a new 4'' solid backsplash t…" at bounding box center [212, 170] width 137 height 20
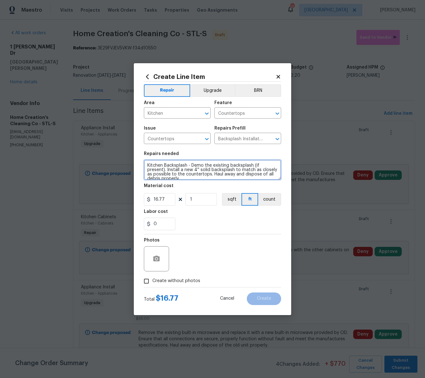
scroll to position [4, 0]
drag, startPoint x: 184, startPoint y: 176, endPoint x: 147, endPoint y: 167, distance: 37.5
click at [147, 167] on textarea "Kitchen Backsplash - Demo the existing backsplash (if present). Install a new 4…" at bounding box center [212, 170] width 137 height 20
type textarea "Kitchen Backsplash - Demo the existing backsplash (if present). and skim coat t…"
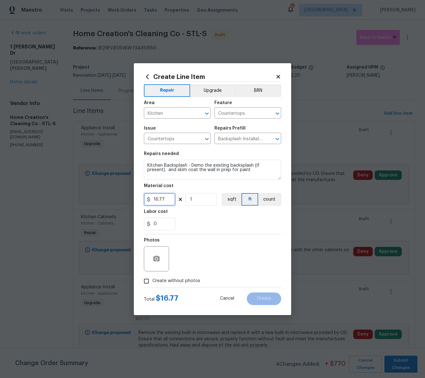
click at [163, 198] on input "16.77" at bounding box center [159, 199] width 31 height 13
type input "300"
click at [156, 255] on icon "button" at bounding box center [157, 259] width 8 height 8
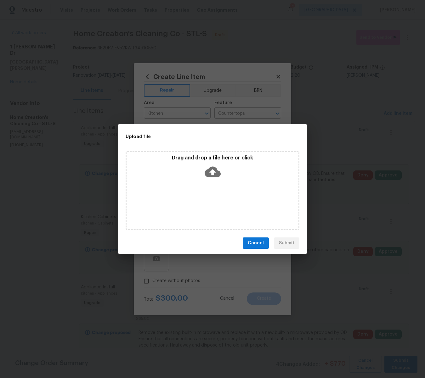
click at [206, 169] on icon at bounding box center [212, 172] width 16 height 11
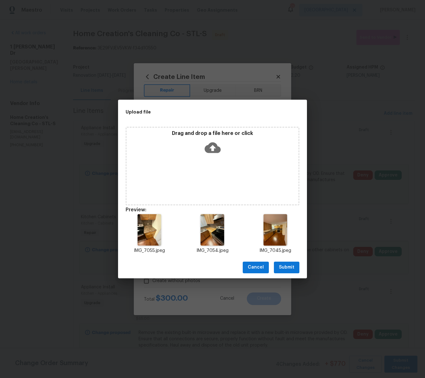
click at [293, 266] on span "Submit" at bounding box center [286, 268] width 15 height 8
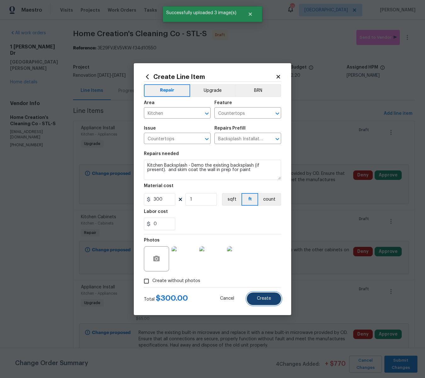
click at [266, 297] on span "Create" at bounding box center [264, 298] width 14 height 5
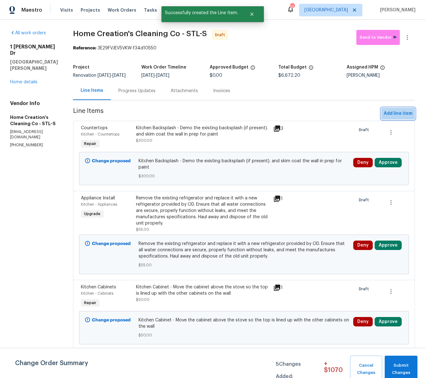
click at [402, 111] on span "Add line item" at bounding box center [397, 114] width 29 height 8
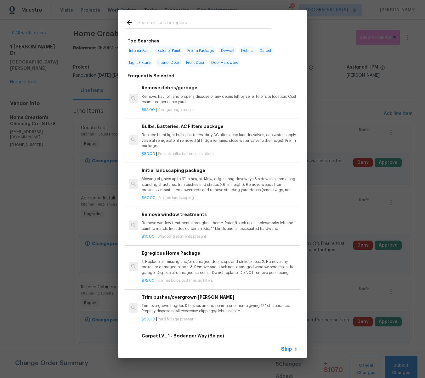
click at [184, 22] on input "text" at bounding box center [203, 23] width 133 height 9
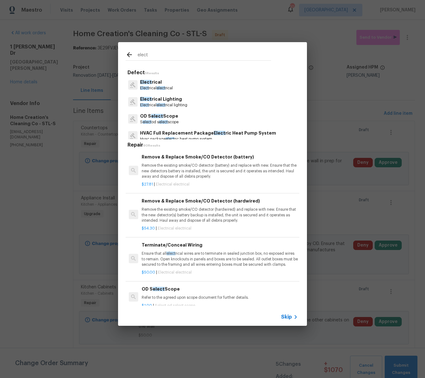
type input "elect"
click at [146, 85] on p "Elect rical" at bounding box center [156, 82] width 33 height 7
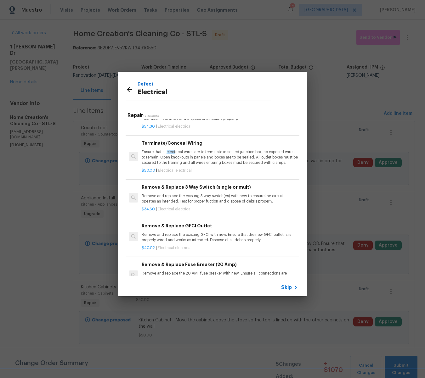
scroll to position [71, 0]
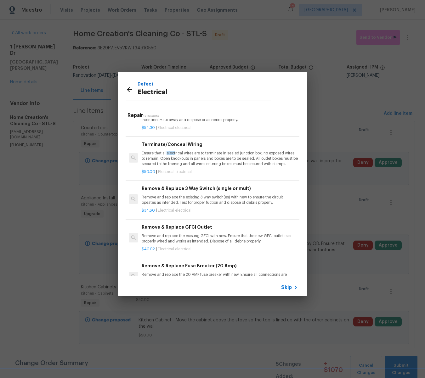
click at [204, 163] on p "Ensure that all elect rical wires are to terminate in sealed junction box, no e…" at bounding box center [220, 159] width 156 height 16
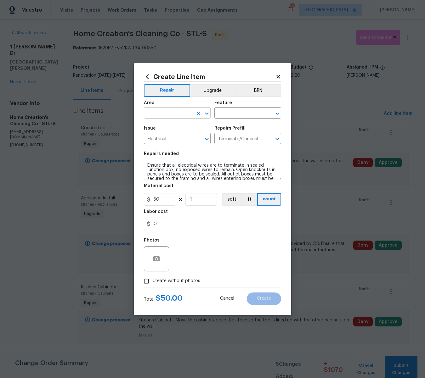
click at [169, 114] on input "text" at bounding box center [168, 114] width 49 height 10
click at [164, 127] on li "Kitchen" at bounding box center [177, 127] width 67 height 10
type input "Kitchen"
click at [222, 110] on input "text" at bounding box center [238, 114] width 49 height 10
click at [231, 152] on li "Switches and Outlets" at bounding box center [247, 153] width 67 height 10
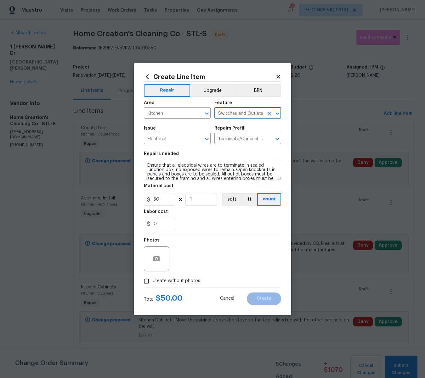
scroll to position [9, 0]
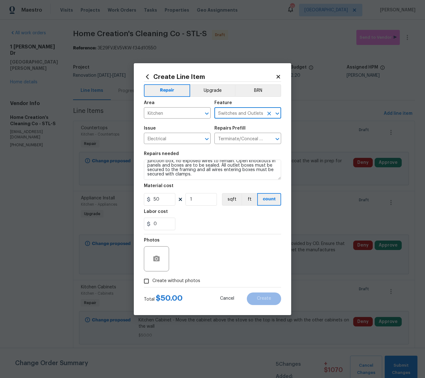
type input "Switches and Outlets"
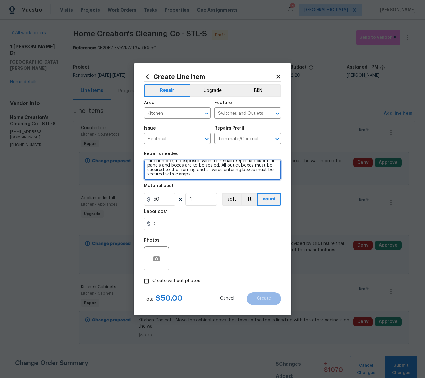
scroll to position [0, 0]
drag, startPoint x: 200, startPoint y: 175, endPoint x: 127, endPoint y: 155, distance: 75.0
click at [127, 155] on div "Create Line Item Repair Upgrade BRN Area Kitchen ​ Feature Switches and Outlets…" at bounding box center [212, 189] width 425 height 378
type textarea "Microwave - Remove the range hood and install an electrical box with an outlet …"
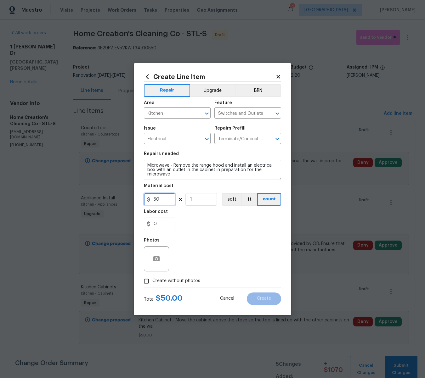
click at [167, 199] on input "50" at bounding box center [159, 199] width 31 height 13
type input "125"
click at [153, 255] on icon "button" at bounding box center [157, 259] width 8 height 8
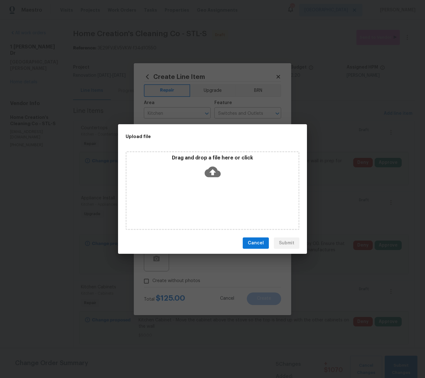
click at [213, 170] on icon at bounding box center [212, 172] width 16 height 16
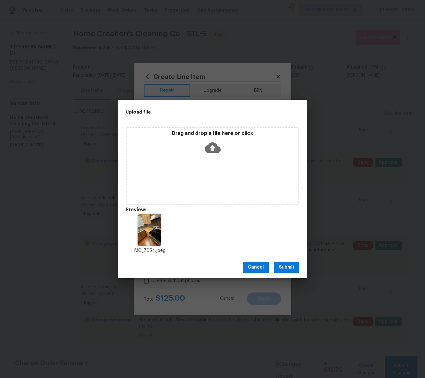
click at [298, 267] on button "Submit" at bounding box center [286, 268] width 25 height 12
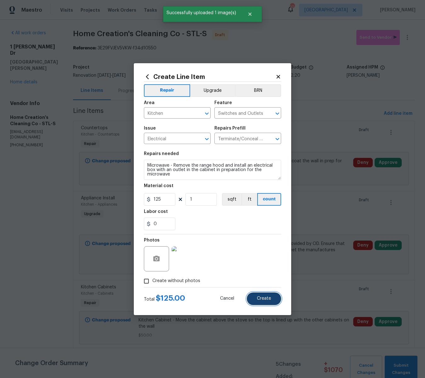
click at [267, 298] on span "Create" at bounding box center [264, 298] width 14 height 5
type input "0"
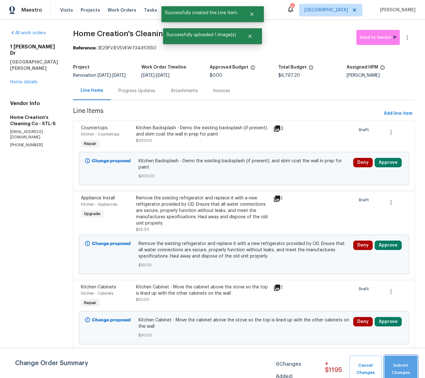
click at [397, 361] on button "Submit Changes" at bounding box center [400, 369] width 33 height 27
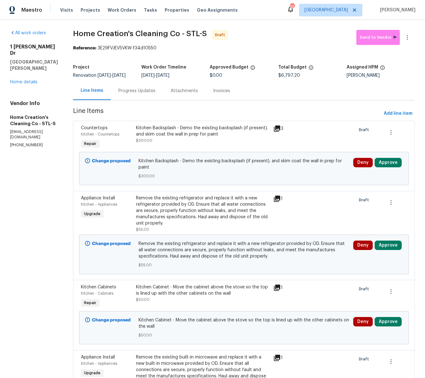
scroll to position [7, 0]
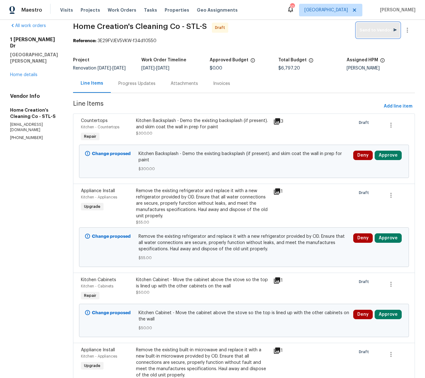
click at [383, 32] on span "Send to Vendor" at bounding box center [377, 30] width 37 height 7
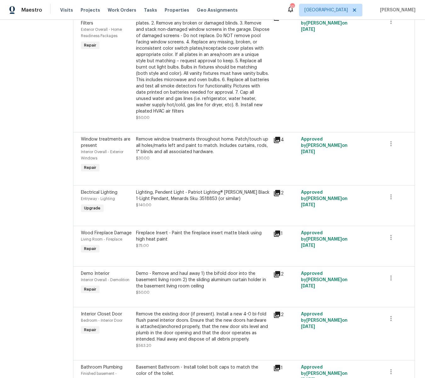
scroll to position [803, 0]
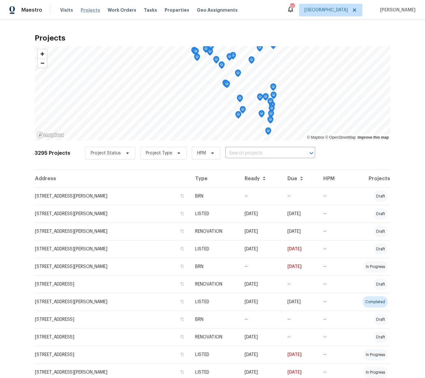
click at [92, 11] on span "Projects" at bounding box center [90, 10] width 19 height 6
click at [88, 10] on span "Projects" at bounding box center [90, 10] width 19 height 6
